Goal: Check status: Check status

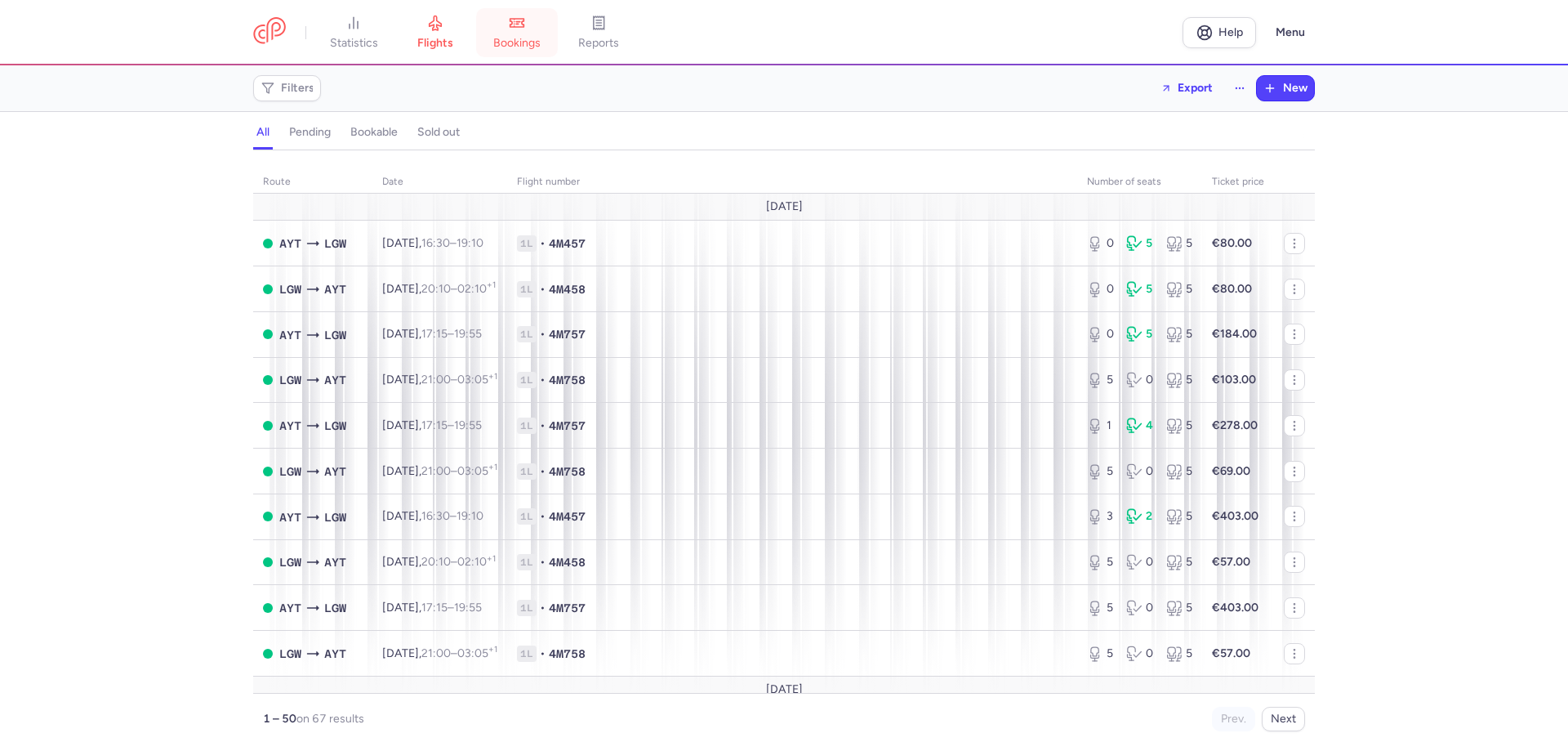
click at [523, 43] on span "bookings" at bounding box center [516, 43] width 47 height 14
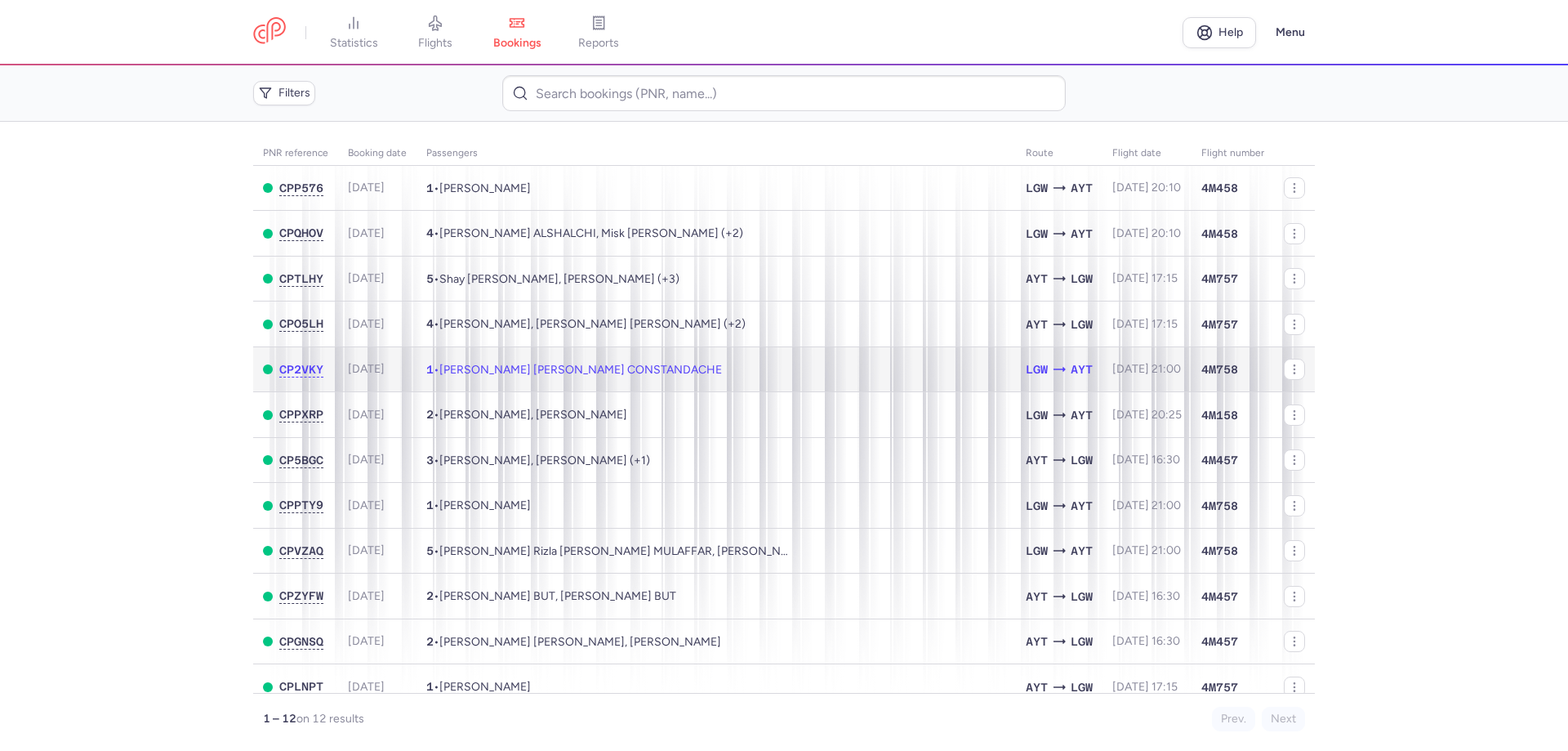
click at [638, 379] on td "1 • [PERSON_NAME] [PERSON_NAME] CONSTANDACHE" at bounding box center [716, 368] width 599 height 45
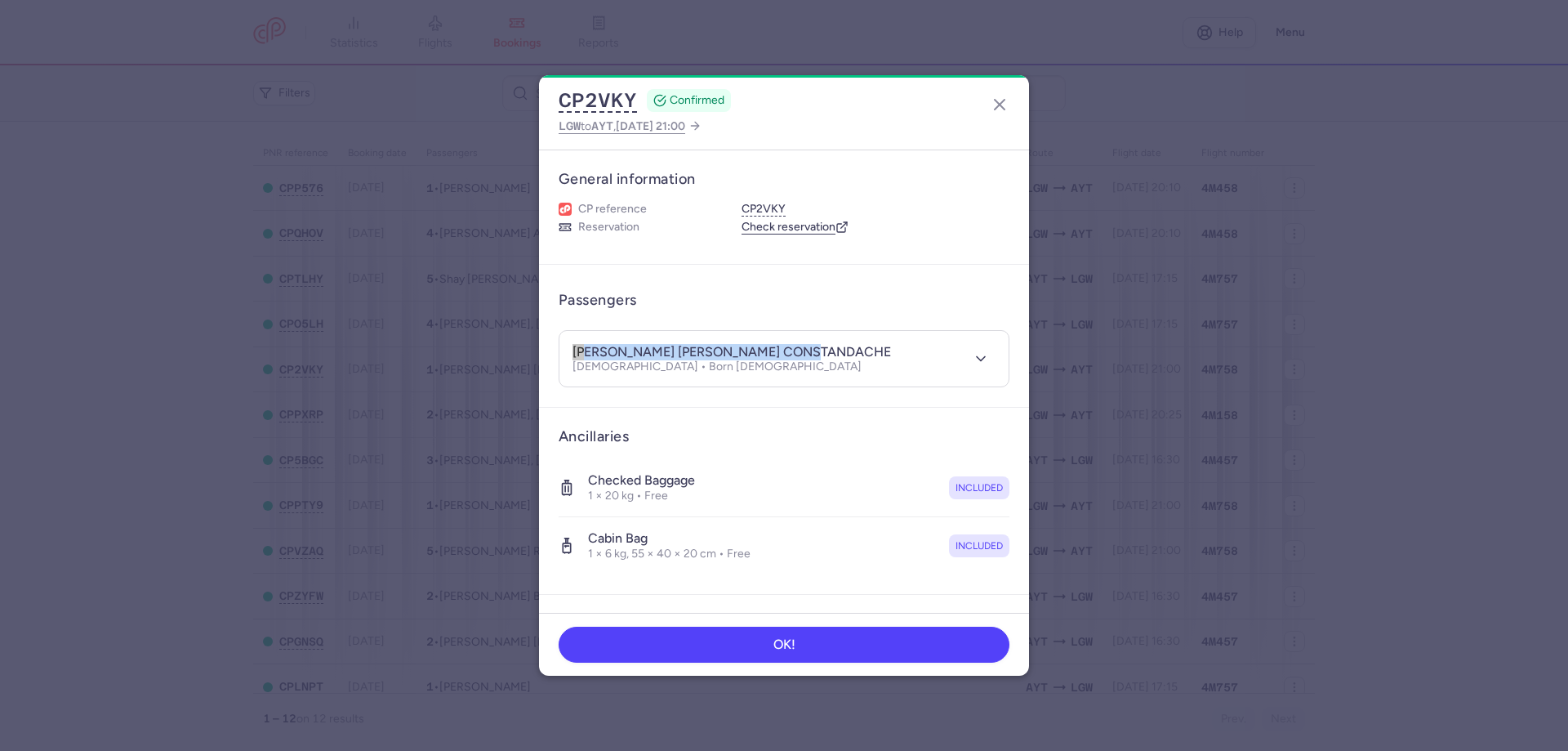
drag, startPoint x: 800, startPoint y: 345, endPoint x: 650, endPoint y: 335, distance: 150.3
click at [650, 335] on header "[PERSON_NAME] [PERSON_NAME] CONSTANDACHE [DEMOGRAPHIC_DATA] • Born [DEMOGRAPHIC…" at bounding box center [784, 359] width 449 height 56
copy h4 "[PERSON_NAME] [PERSON_NAME] CONSTANDACHE"
click at [994, 105] on icon "button" at bounding box center [999, 104] width 20 height 20
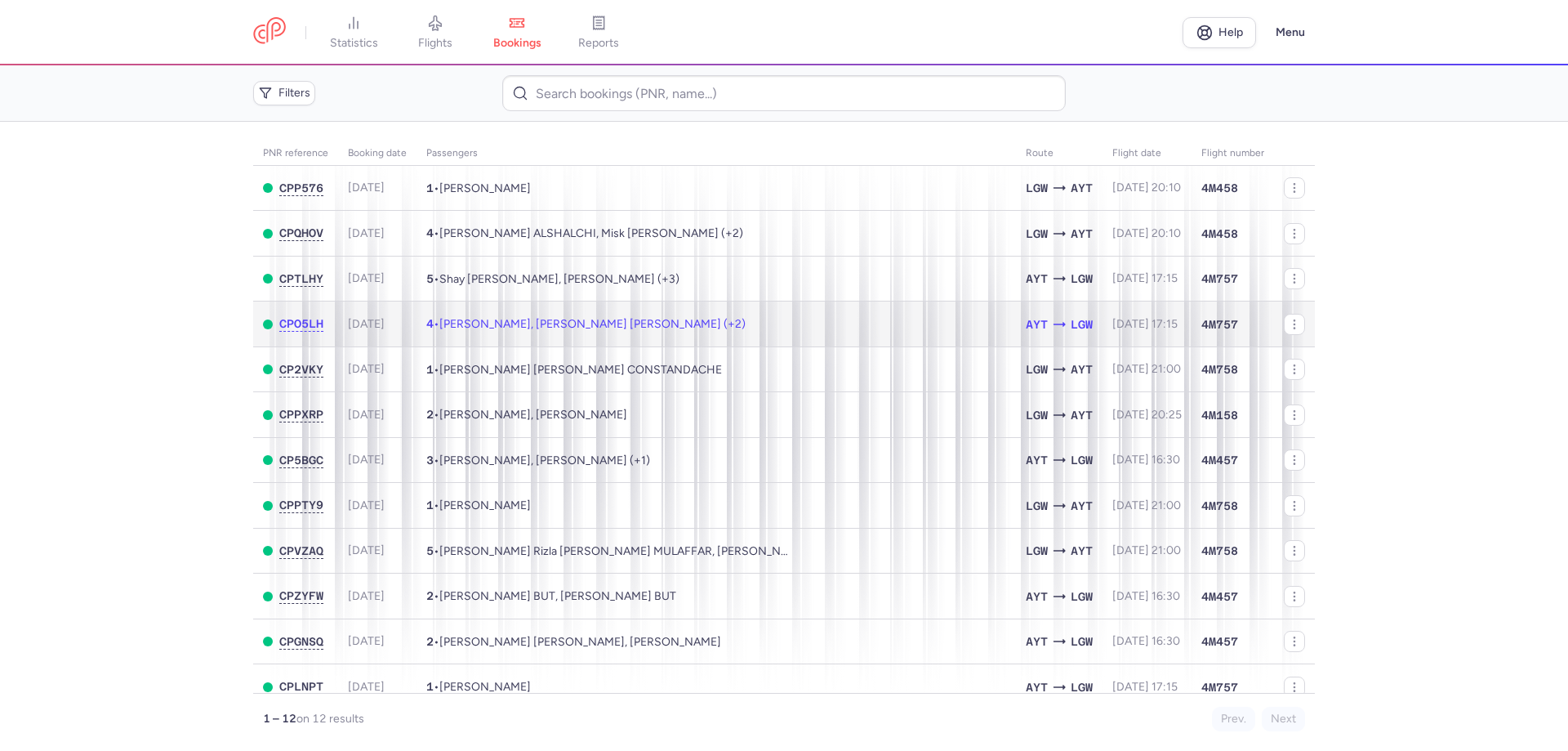
click at [512, 335] on td "4 • [PERSON_NAME], [PERSON_NAME] [PERSON_NAME] (+2)" at bounding box center [716, 324] width 599 height 45
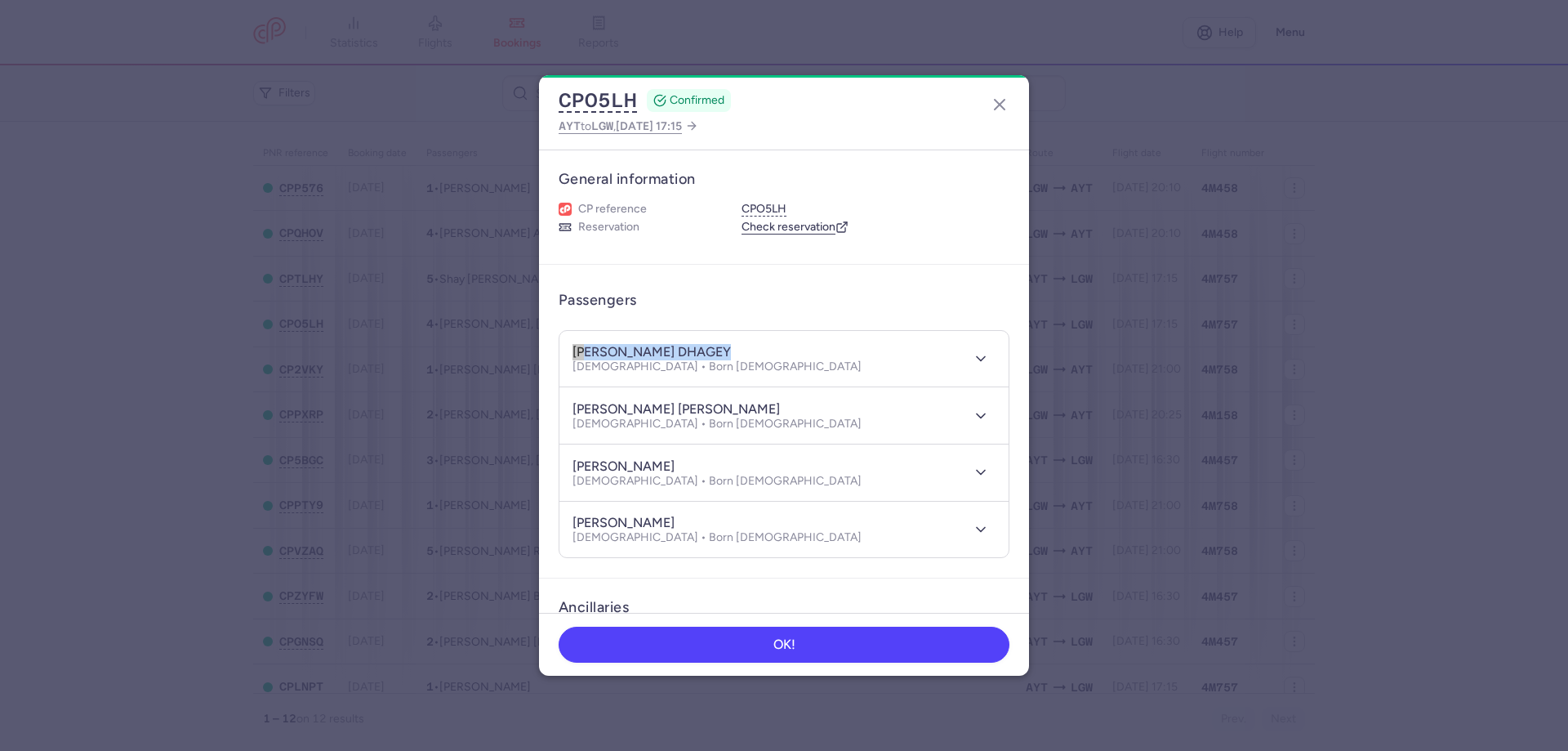
drag, startPoint x: 725, startPoint y: 349, endPoint x: 585, endPoint y: 345, distance: 140.1
click at [570, 331] on header "[PERSON_NAME] DHAGEY [DEMOGRAPHIC_DATA] • Born [DEMOGRAPHIC_DATA]" at bounding box center [784, 359] width 449 height 56
copy h4 "[PERSON_NAME] DHAGEY"
drag, startPoint x: 657, startPoint y: 409, endPoint x: 666, endPoint y: 412, distance: 9.5
click at [658, 410] on h4 "[PERSON_NAME] [PERSON_NAME]" at bounding box center [676, 409] width 208 height 16
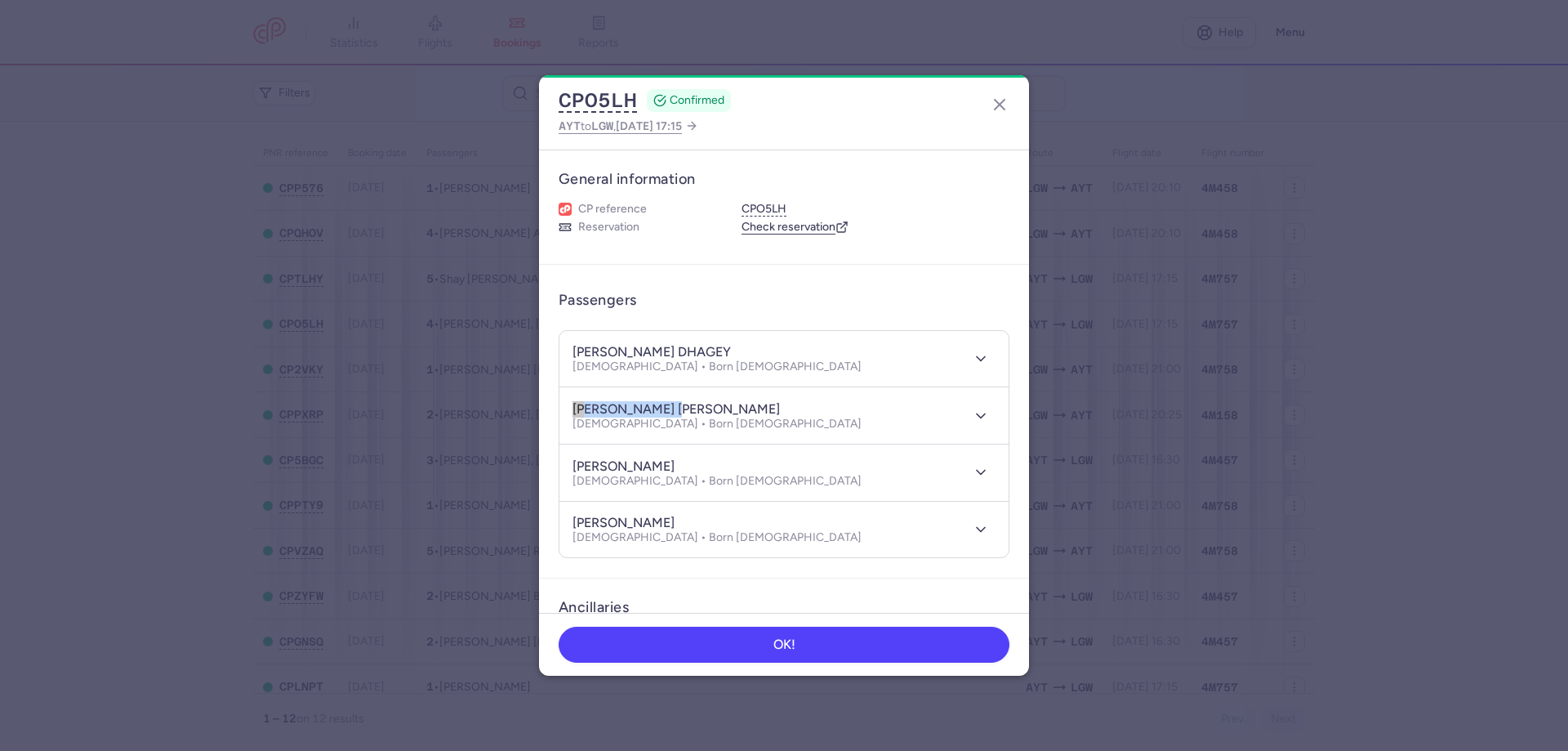
drag, startPoint x: 676, startPoint y: 407, endPoint x: 578, endPoint y: 403, distance: 98.1
click at [578, 402] on div "[PERSON_NAME] [PERSON_NAME]" at bounding box center [717, 409] width 289 height 17
copy h4 "[PERSON_NAME] [PERSON_NAME]"
drag, startPoint x: 696, startPoint y: 465, endPoint x: 556, endPoint y: 468, distance: 140.0
click at [556, 465] on article "Passengers [PERSON_NAME] DHAGEY [DEMOGRAPHIC_DATA] • Born [DEMOGRAPHIC_DATA] [P…" at bounding box center [784, 422] width 490 height 314
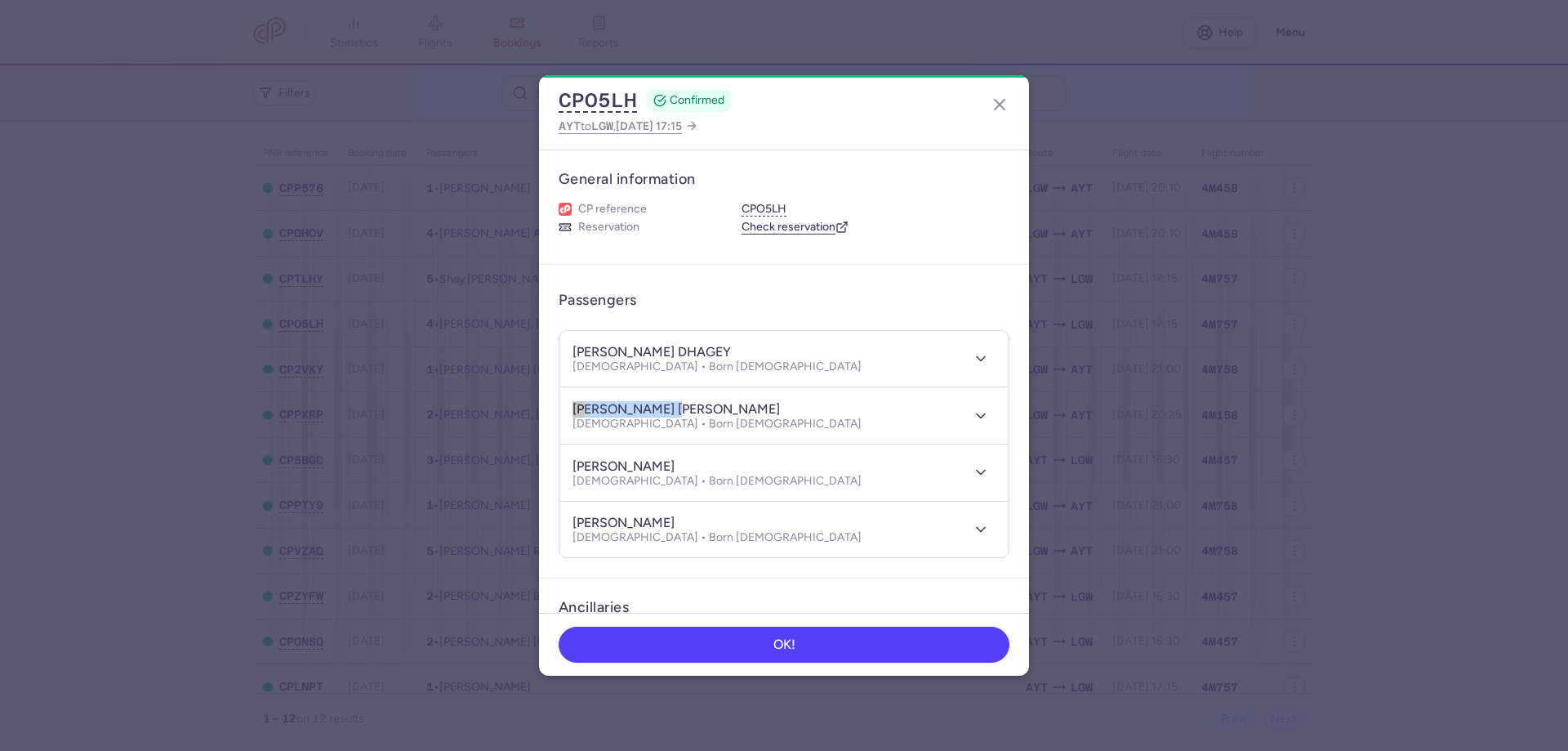
copy h4 "[PERSON_NAME]"
click at [671, 522] on h4 "[PERSON_NAME]" at bounding box center [623, 523] width 103 height 16
drag, startPoint x: 686, startPoint y: 524, endPoint x: 579, endPoint y: 520, distance: 107.1
click at [579, 520] on div "[PERSON_NAME]" at bounding box center [717, 523] width 289 height 17
click at [571, 518] on header "[PERSON_NAME] [PERSON_NAME] [DEMOGRAPHIC_DATA] • Born [DEMOGRAPHIC_DATA]" at bounding box center [784, 530] width 449 height 56
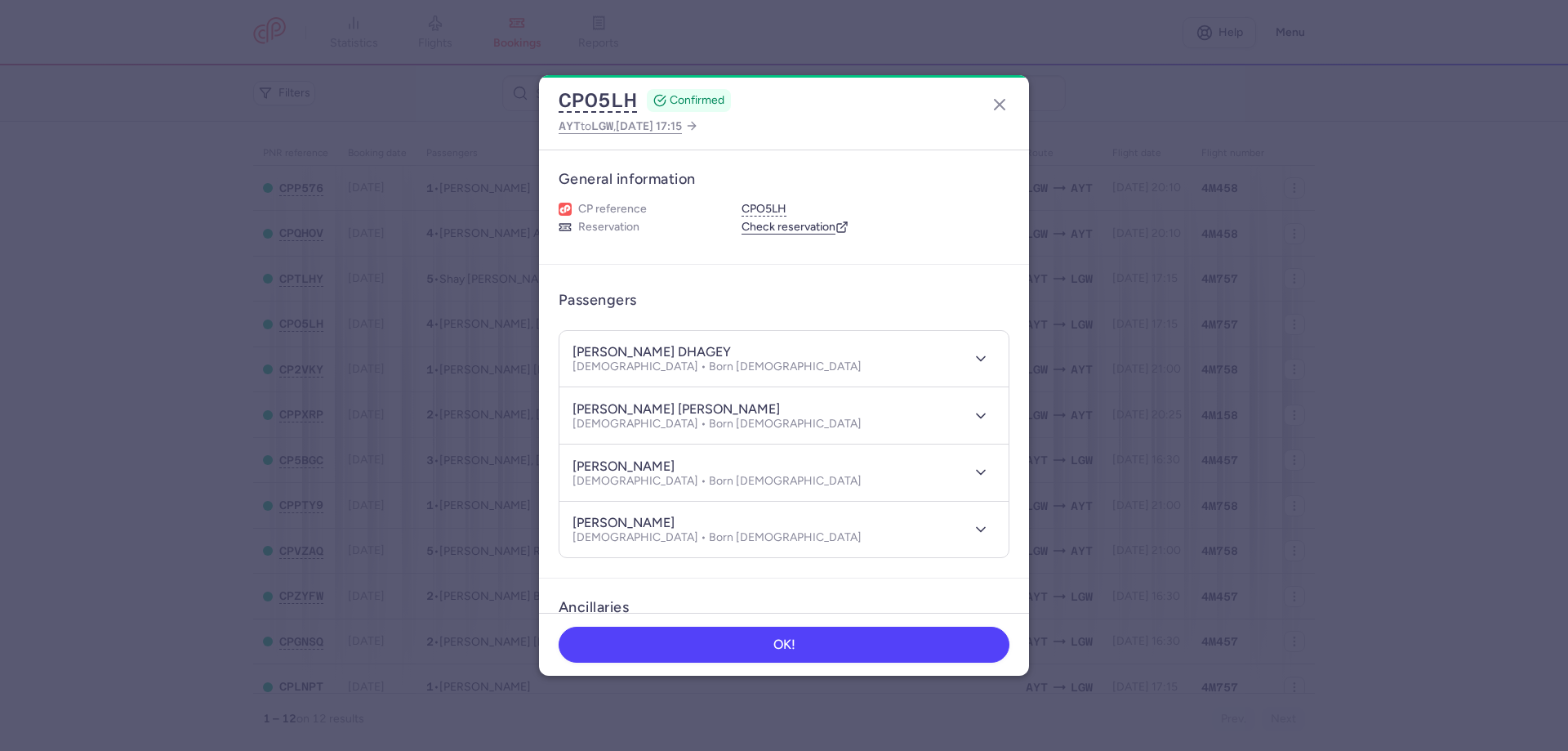
drag, startPoint x: 574, startPoint y: 522, endPoint x: 679, endPoint y: 530, distance: 105.3
click at [682, 530] on div "[PERSON_NAME]" at bounding box center [717, 523] width 289 height 17
copy h4 "[PERSON_NAME]"
drag, startPoint x: 997, startPoint y: 91, endPoint x: 1004, endPoint y: 99, distance: 10.6
click at [1004, 99] on button "button" at bounding box center [999, 104] width 26 height 26
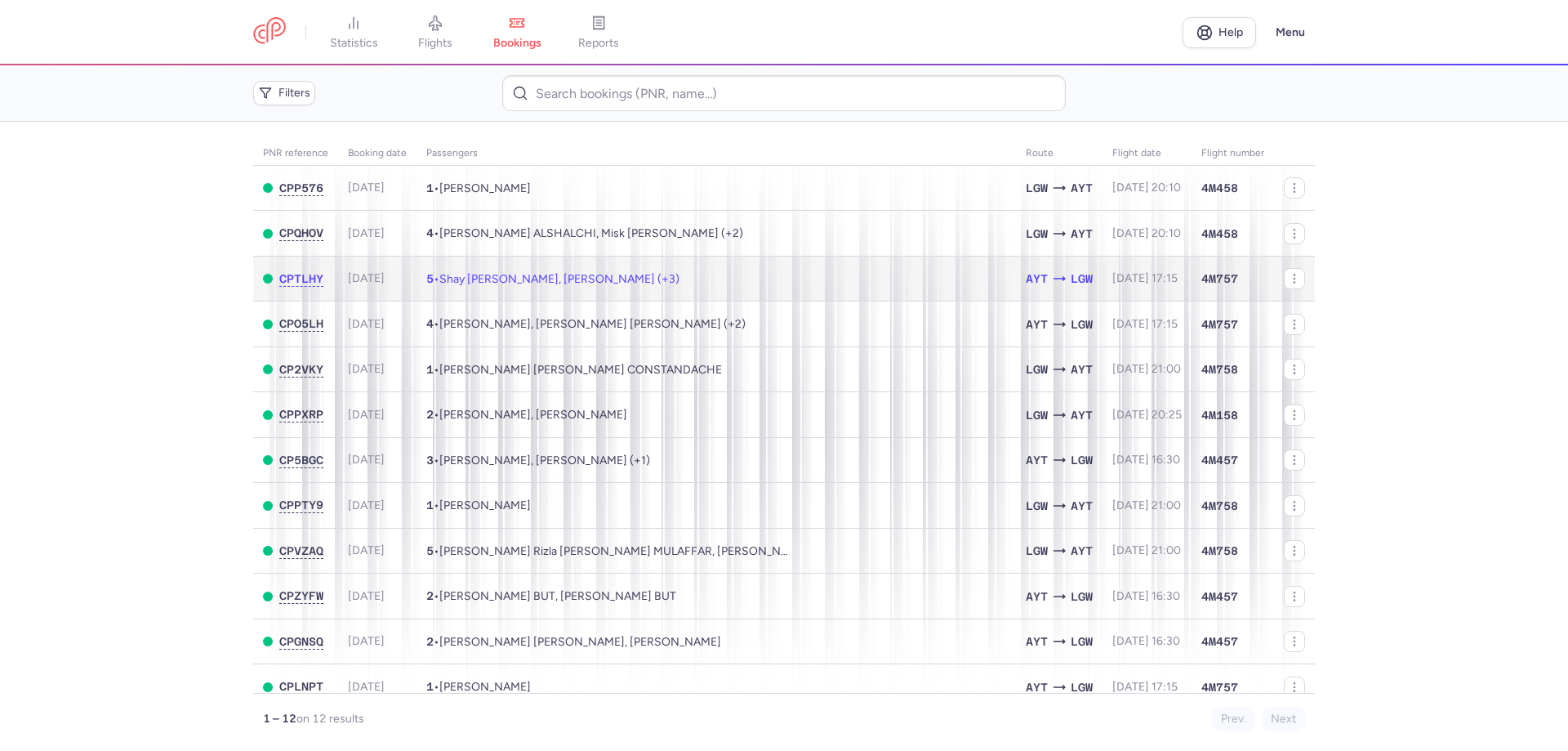
click at [553, 285] on span "Shay [PERSON_NAME], [PERSON_NAME] (+3)" at bounding box center [559, 279] width 240 height 14
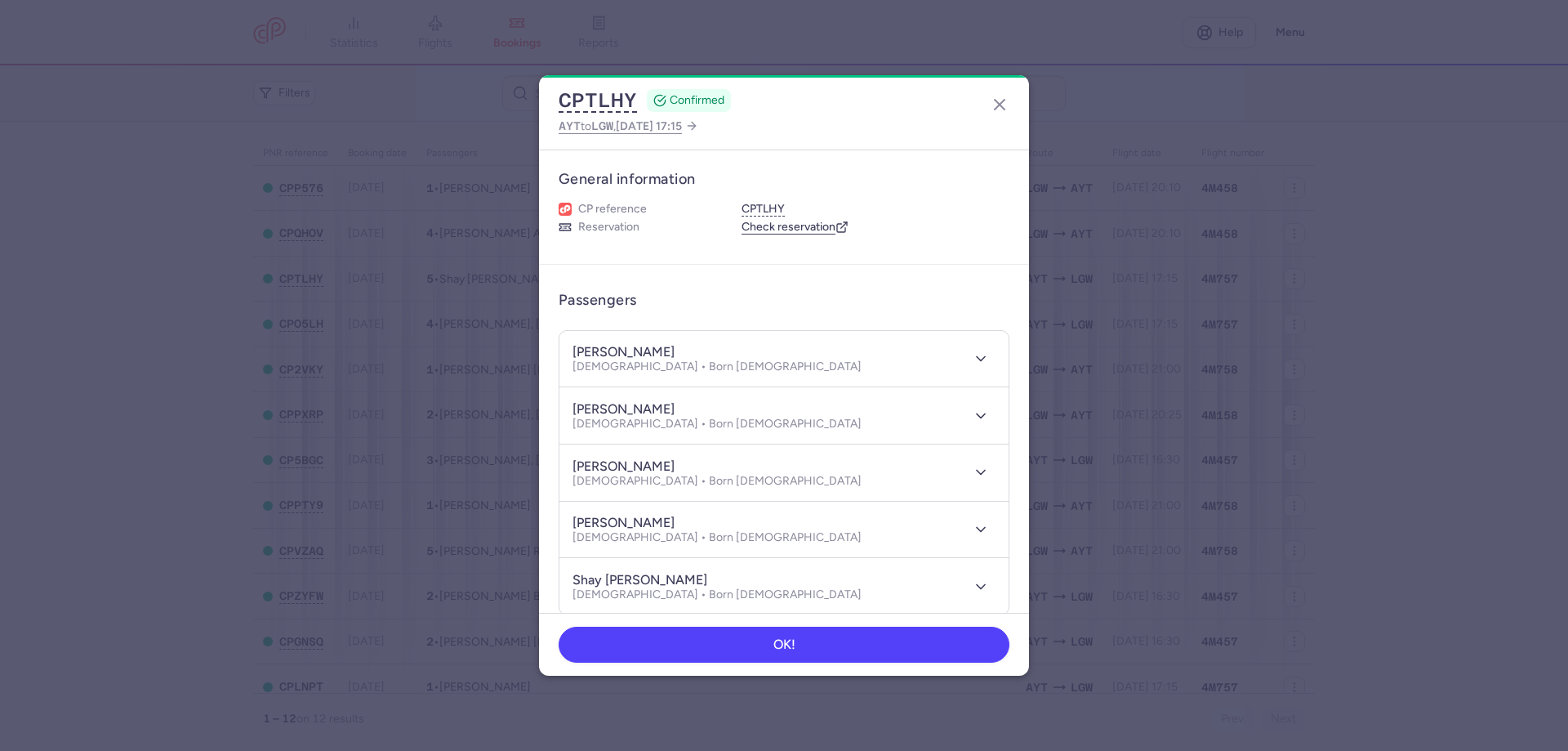
drag, startPoint x: 685, startPoint y: 352, endPoint x: 576, endPoint y: 346, distance: 109.2
click at [576, 346] on div "[PERSON_NAME]" at bounding box center [717, 352] width 289 height 17
copy h4 "[PERSON_NAME]"
drag, startPoint x: 663, startPoint y: 410, endPoint x: 571, endPoint y: 408, distance: 92.0
click at [571, 408] on header "[PERSON_NAME] [DEMOGRAPHIC_DATA] • Born [DEMOGRAPHIC_DATA]" at bounding box center [784, 415] width 449 height 56
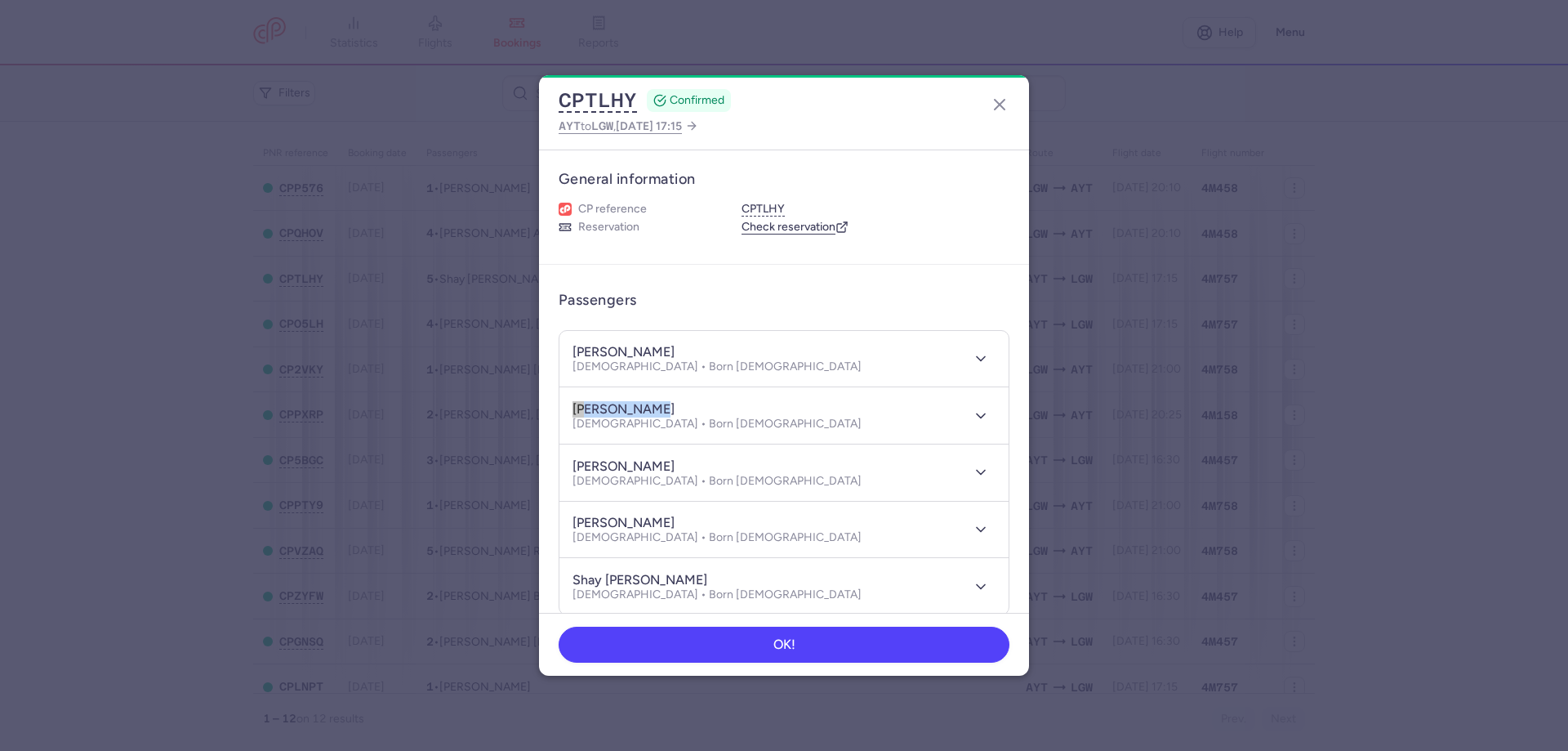
copy h4 "[PERSON_NAME]"
drag, startPoint x: 635, startPoint y: 451, endPoint x: 654, endPoint y: 466, distance: 24.2
click at [648, 462] on header "[PERSON_NAME] [DEMOGRAPHIC_DATA] • Born [DEMOGRAPHIC_DATA]" at bounding box center [784, 472] width 449 height 56
drag, startPoint x: 663, startPoint y: 469, endPoint x: 575, endPoint y: 472, distance: 88.1
click at [575, 472] on div "[PERSON_NAME]" at bounding box center [717, 466] width 289 height 17
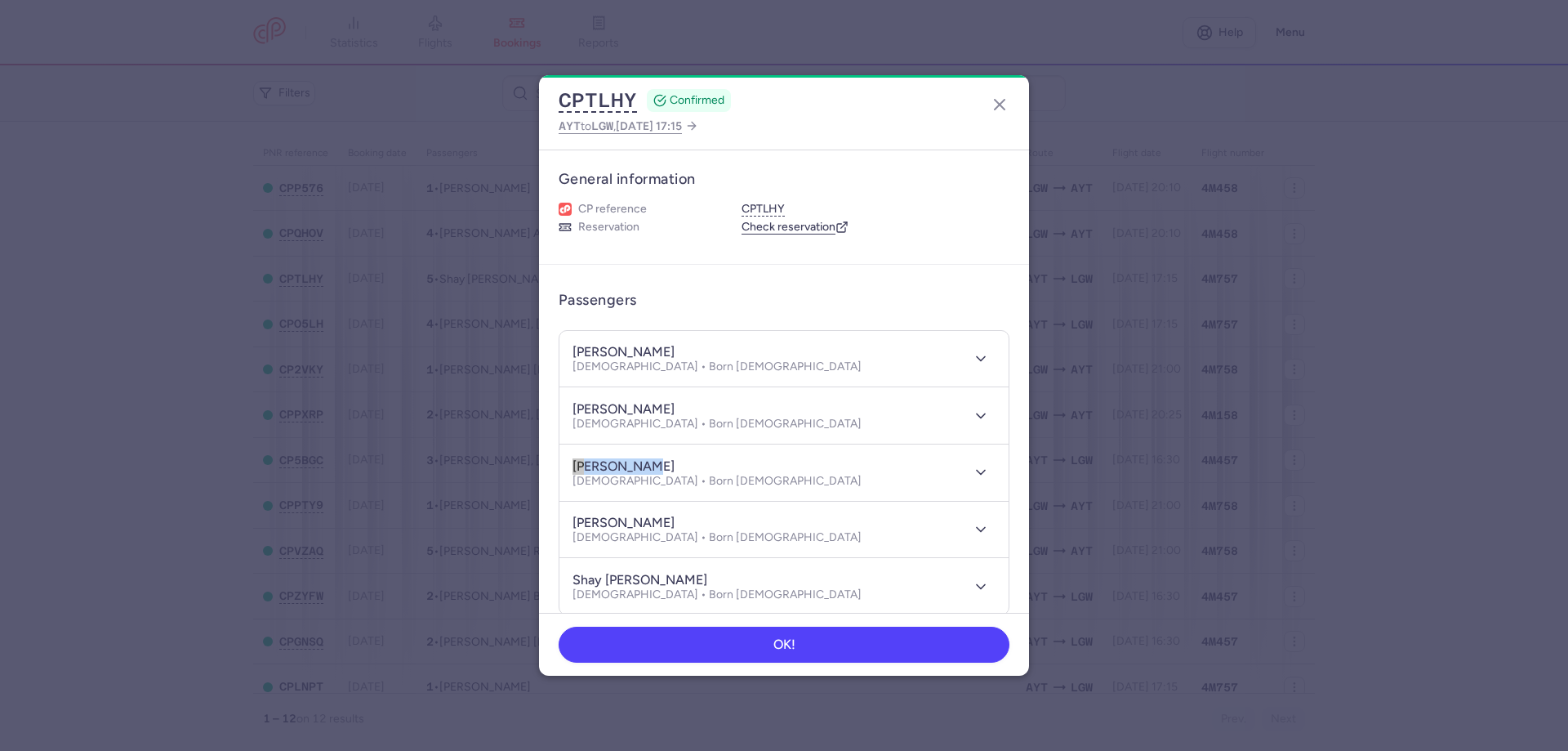
copy h4 "[PERSON_NAME]"
drag, startPoint x: 676, startPoint y: 524, endPoint x: 578, endPoint y: 521, distance: 98.0
click at [570, 519] on header "[PERSON_NAME] [DEMOGRAPHIC_DATA] • Born [DEMOGRAPHIC_DATA]" at bounding box center [784, 530] width 449 height 56
copy h4 "[PERSON_NAME]"
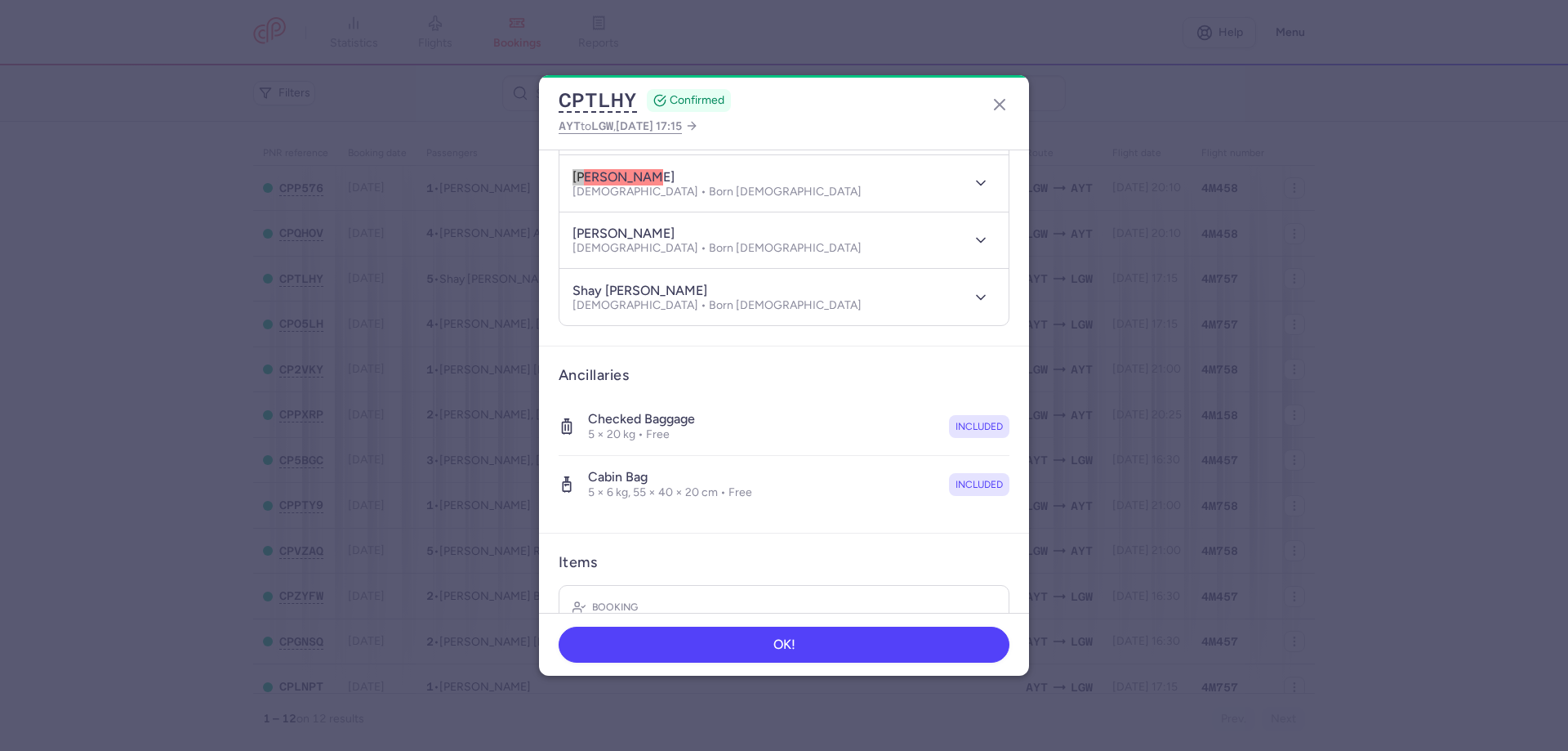
scroll to position [326, 0]
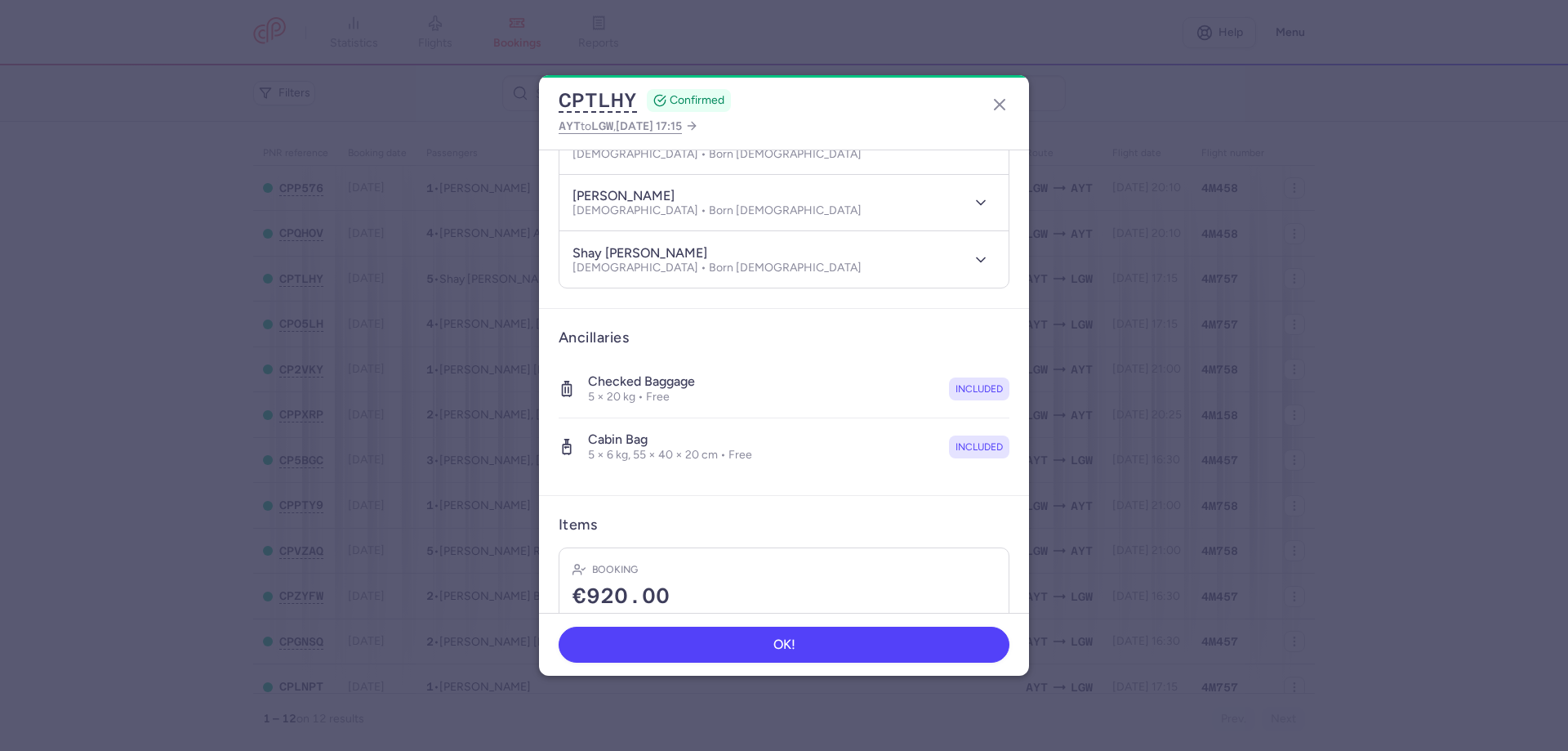
drag, startPoint x: 720, startPoint y: 254, endPoint x: 577, endPoint y: 254, distance: 143.0
click at [577, 253] on div "shay [PERSON_NAME] [DEMOGRAPHIC_DATA] • Born [DEMOGRAPHIC_DATA]" at bounding box center [766, 260] width 387 height 30
click at [576, 252] on h4 "shay [PERSON_NAME]" at bounding box center [639, 253] width 135 height 16
drag, startPoint x: 572, startPoint y: 252, endPoint x: 706, endPoint y: 249, distance: 134.0
click at [716, 249] on div "shay [PERSON_NAME] [DEMOGRAPHIC_DATA] • Born [DEMOGRAPHIC_DATA]" at bounding box center [766, 260] width 387 height 30
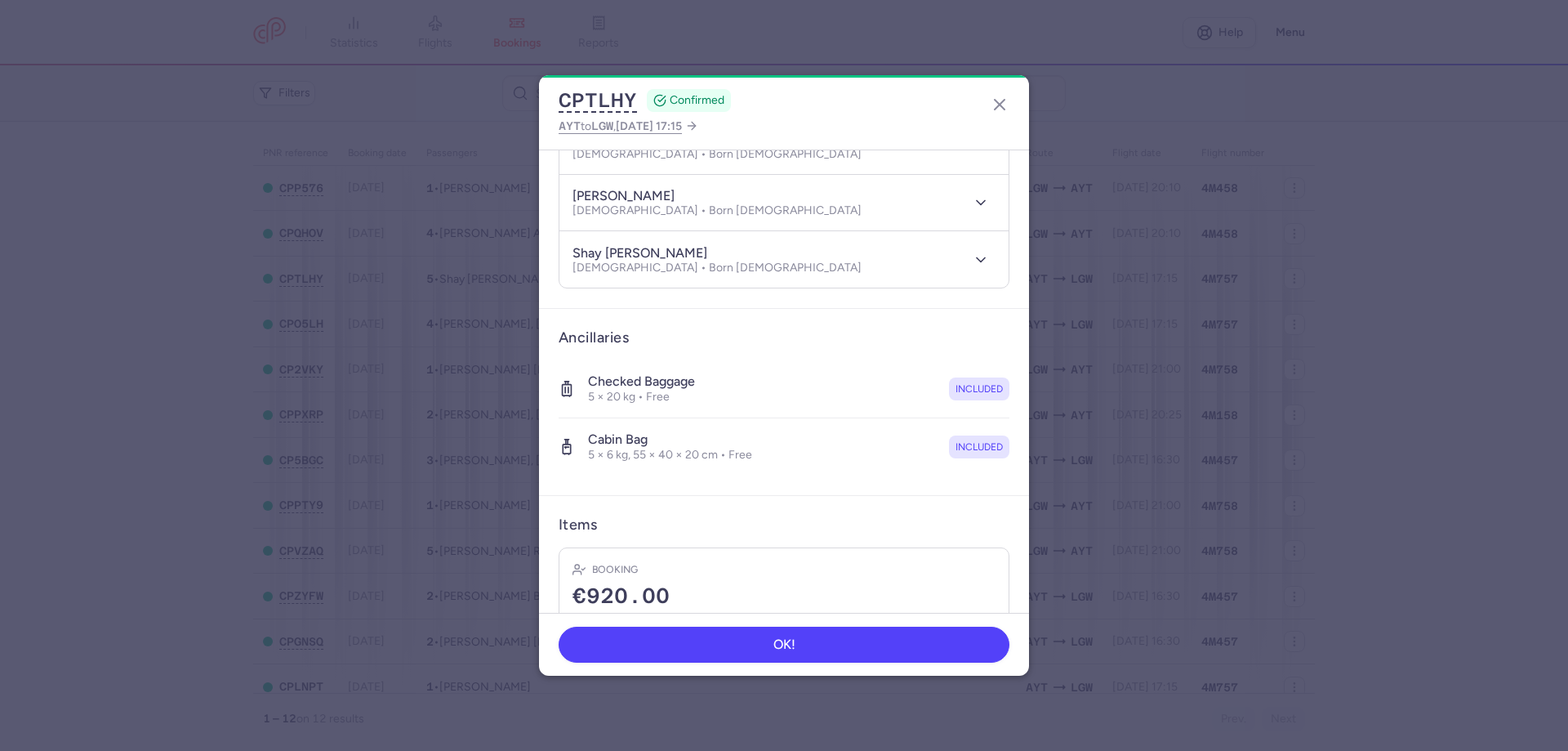
copy h4 "shay [PERSON_NAME]"
click at [998, 105] on line "button" at bounding box center [999, 104] width 10 height 10
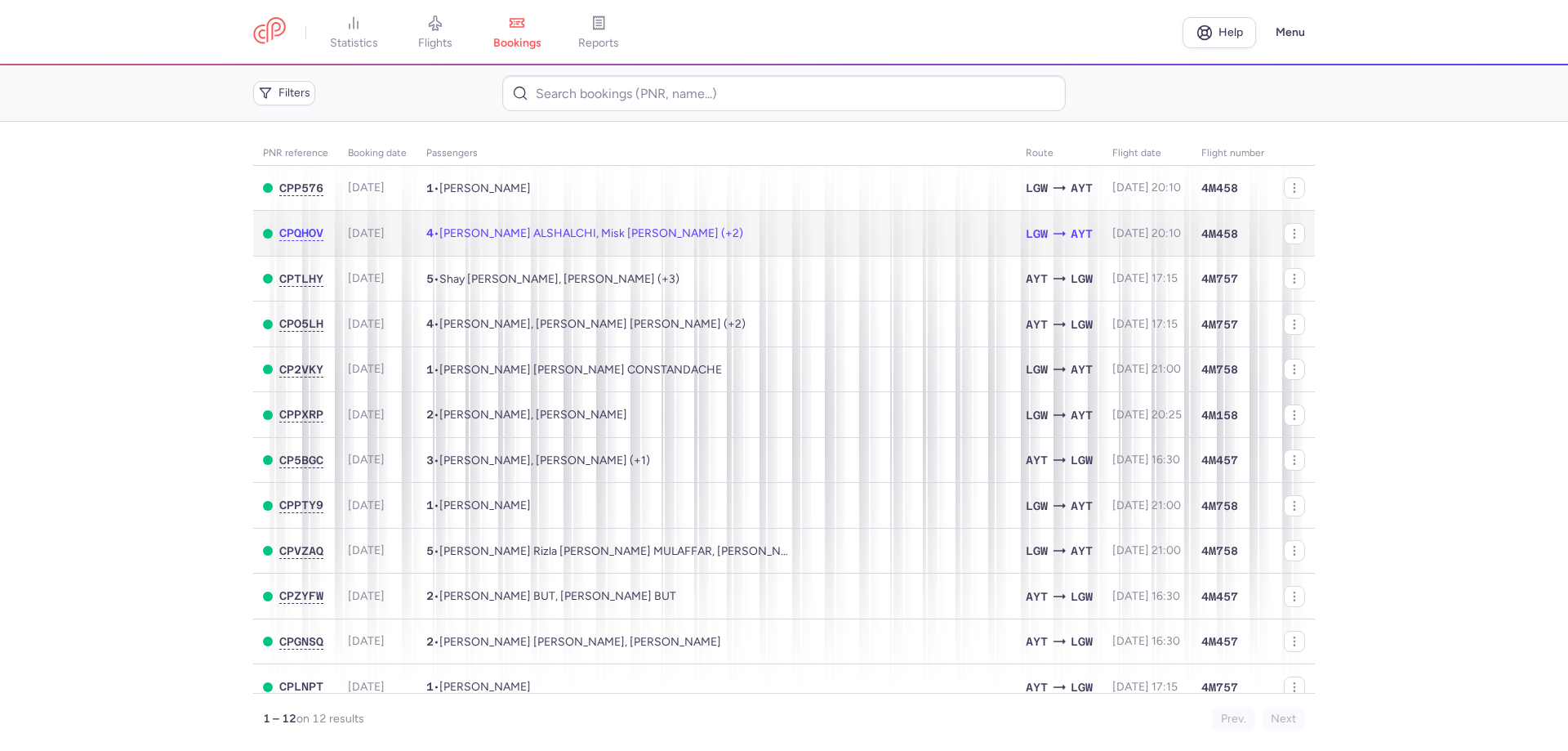
click at [527, 222] on td "4 • [PERSON_NAME] ALSHALCHI, Misk [PERSON_NAME] (+2)" at bounding box center [716, 233] width 599 height 45
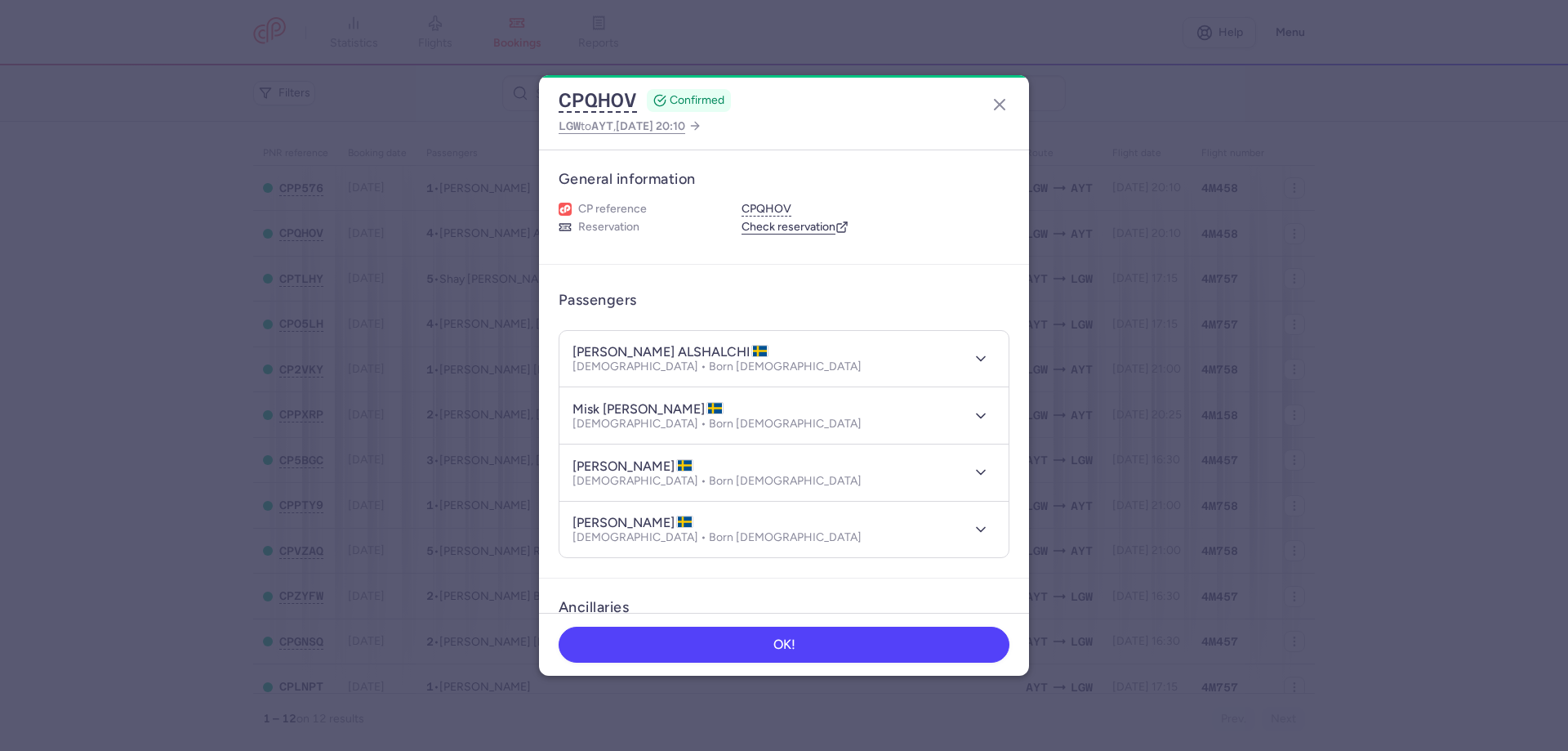
click at [672, 349] on h4 "[PERSON_NAME] ALSHALCHI" at bounding box center [670, 352] width 196 height 16
drag, startPoint x: 677, startPoint y: 351, endPoint x: 572, endPoint y: 351, distance: 105.0
click at [572, 351] on h4 "[PERSON_NAME] ALSHALCHI" at bounding box center [670, 352] width 196 height 16
drag, startPoint x: 573, startPoint y: 405, endPoint x: 653, endPoint y: 406, distance: 80.0
click at [663, 413] on h4 "misk [PERSON_NAME]" at bounding box center [647, 409] width 151 height 16
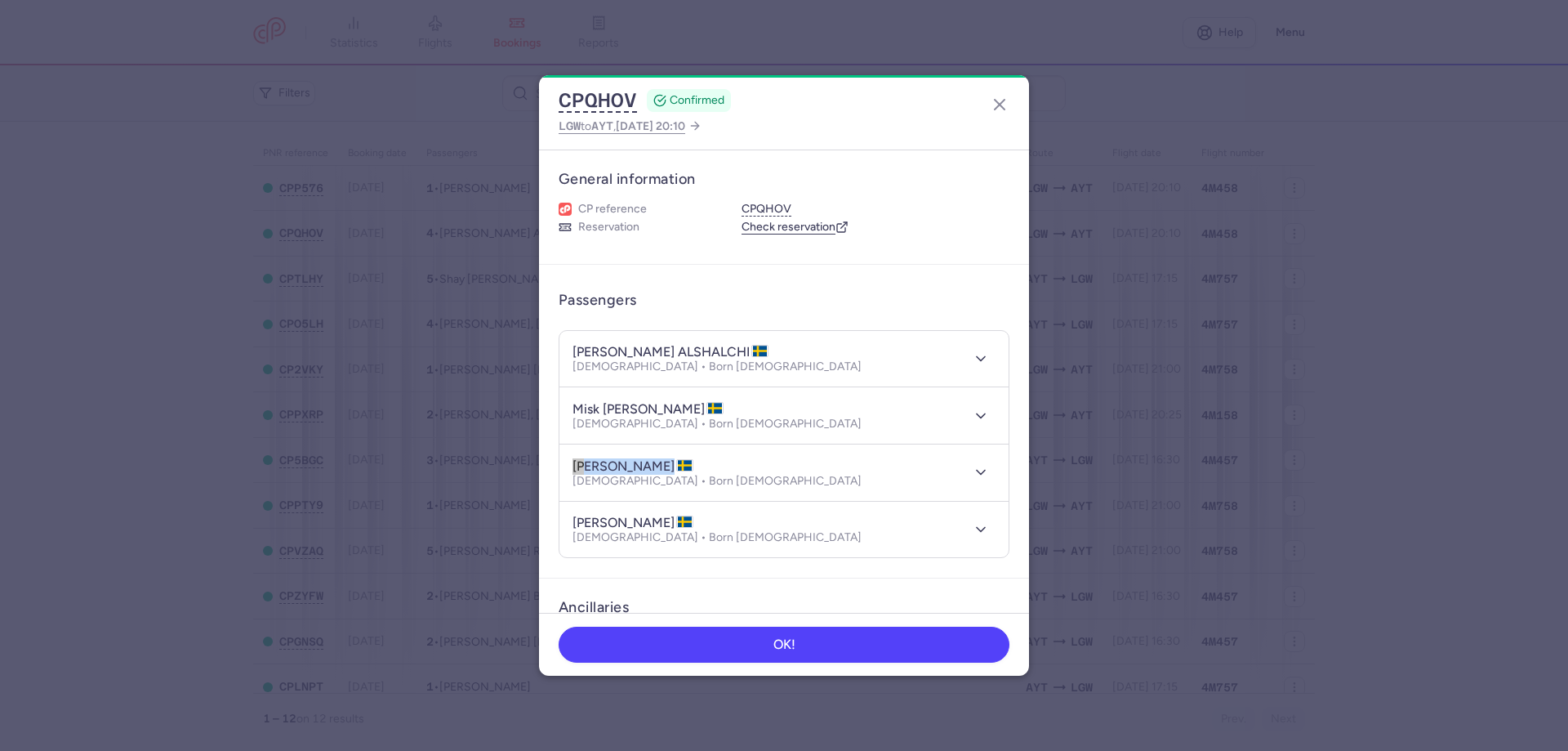
drag, startPoint x: 670, startPoint y: 469, endPoint x: 571, endPoint y: 465, distance: 99.1
click at [571, 465] on header "[PERSON_NAME] [DEMOGRAPHIC_DATA] • Born [DEMOGRAPHIC_DATA]" at bounding box center [784, 472] width 449 height 56
drag, startPoint x: 673, startPoint y: 522, endPoint x: 573, endPoint y: 527, distance: 100.1
click at [573, 527] on h4 "[PERSON_NAME]" at bounding box center [633, 523] width 121 height 16
click at [1003, 98] on icon "button" at bounding box center [999, 104] width 20 height 20
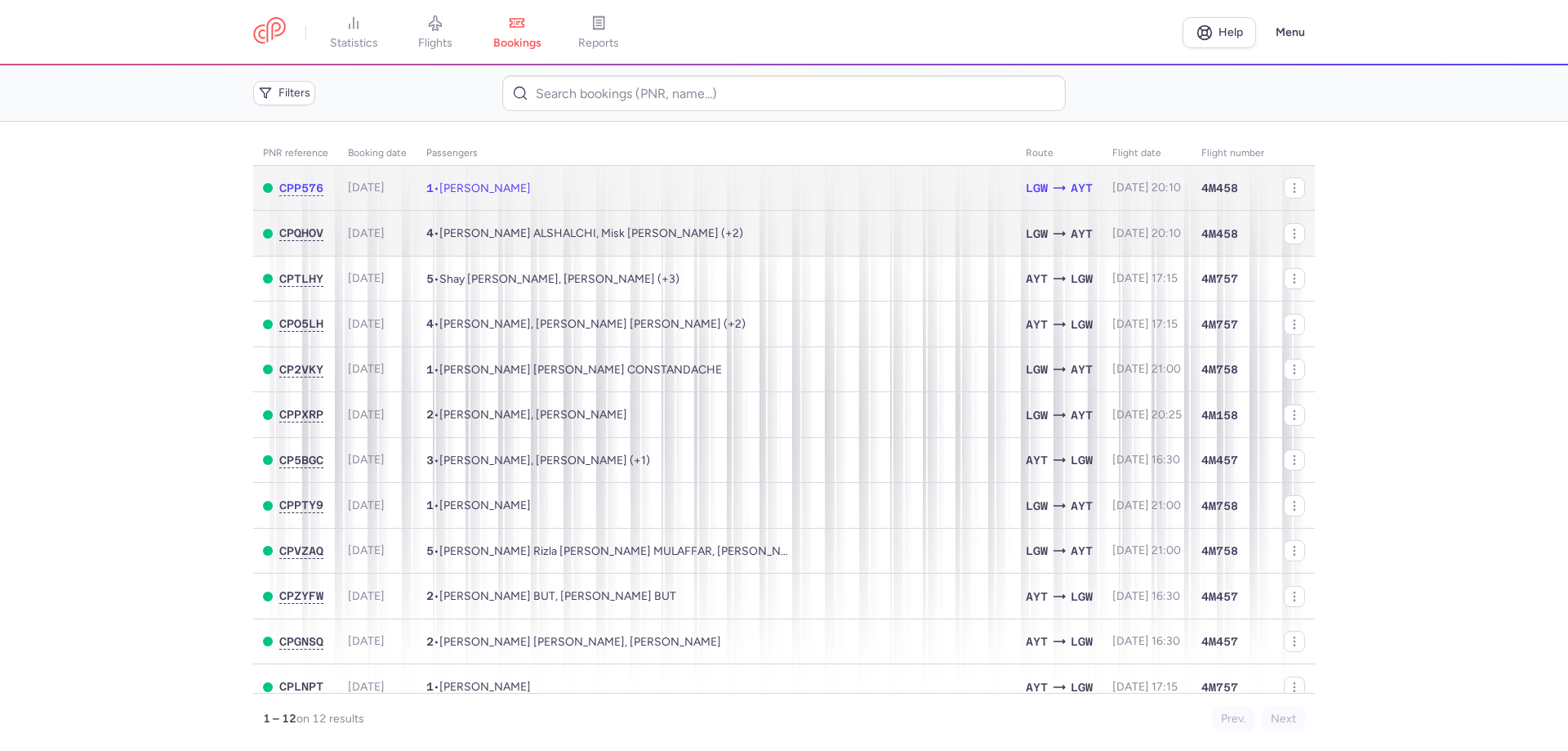
drag, startPoint x: 474, startPoint y: 187, endPoint x: 477, endPoint y: 219, distance: 32.1
click at [474, 189] on span "[PERSON_NAME]" at bounding box center [485, 188] width 92 height 14
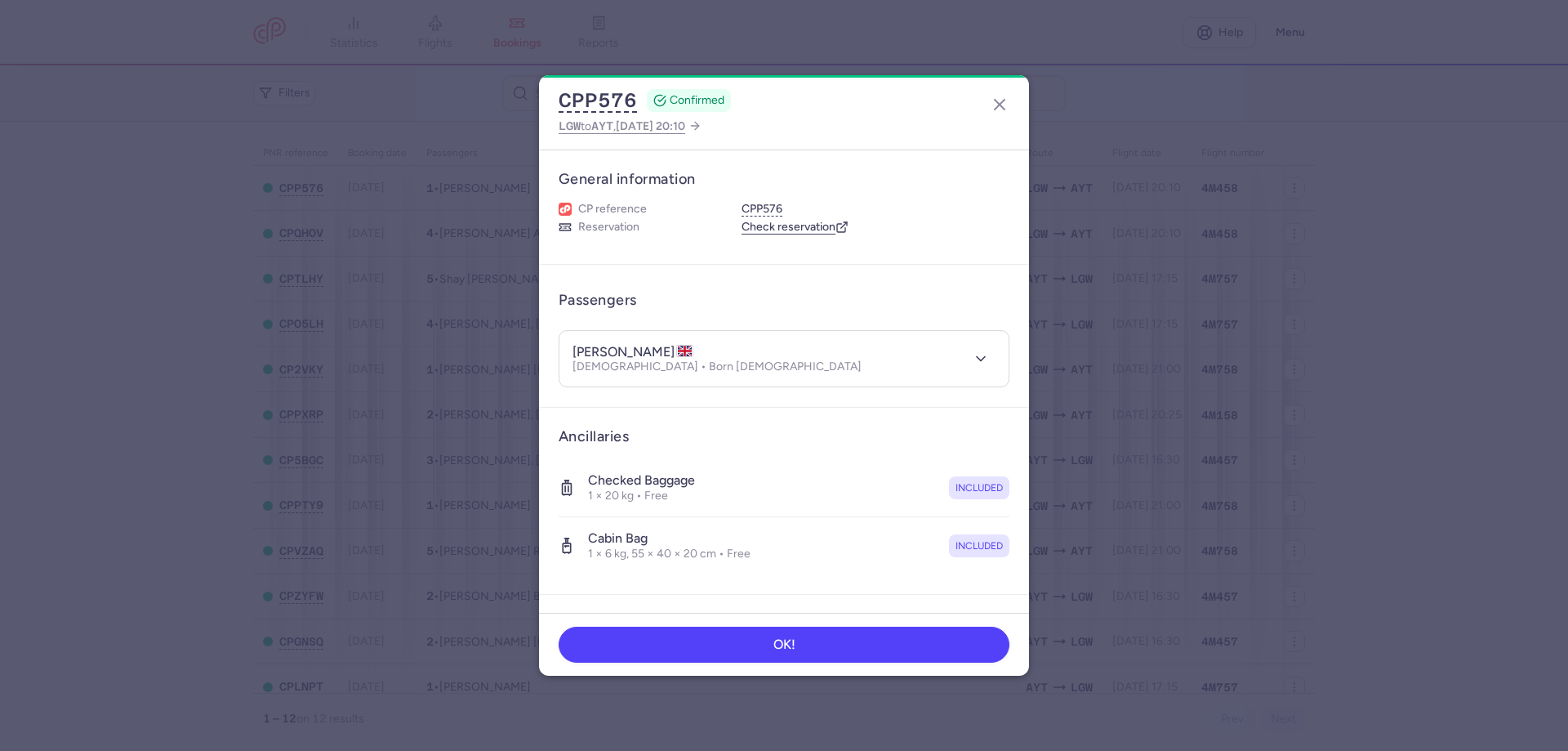
click at [669, 352] on h4 "[PERSON_NAME]" at bounding box center [633, 352] width 121 height 16
drag, startPoint x: 669, startPoint y: 351, endPoint x: 576, endPoint y: 351, distance: 93.0
click at [576, 351] on h4 "[PERSON_NAME]" at bounding box center [633, 352] width 121 height 16
click at [997, 106] on icon "button" at bounding box center [999, 104] width 20 height 20
